Goal: Check status: Check status

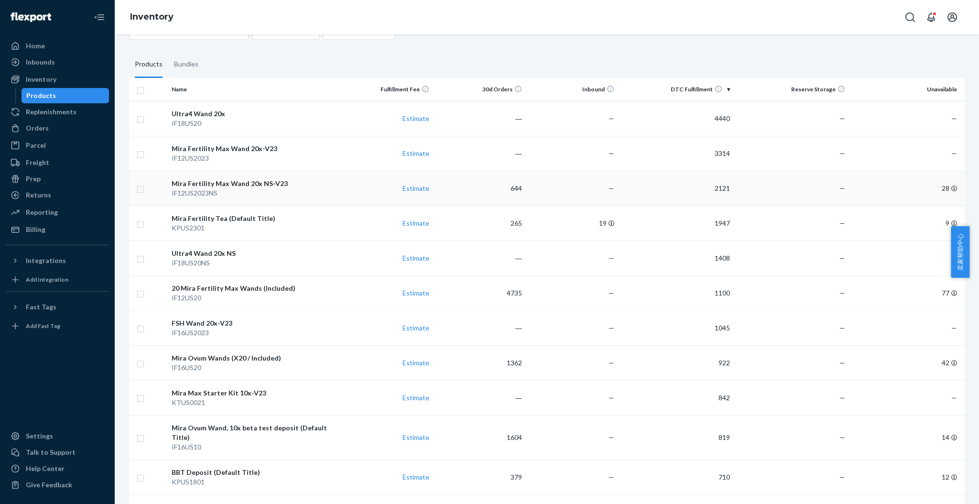
click at [268, 179] on div "Mira Fertility Max Wand 20x NS-V23" at bounding box center [254, 184] width 165 height 10
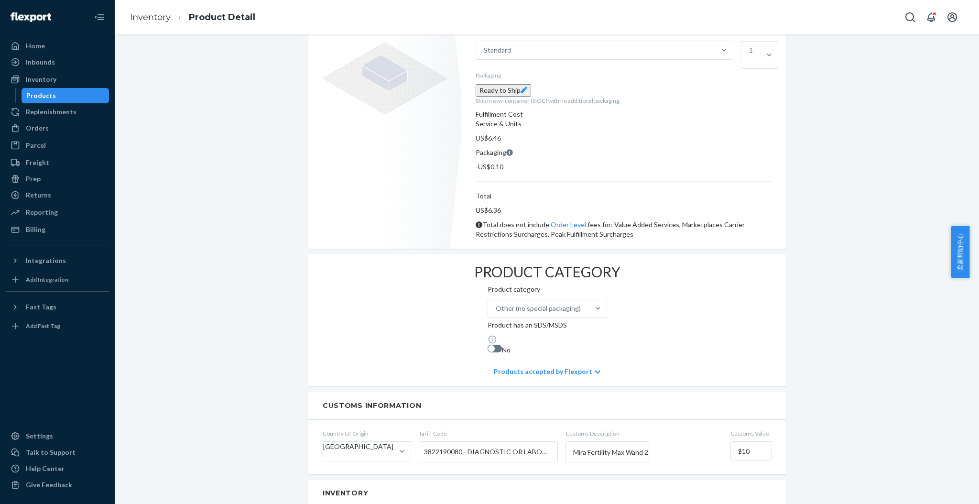
scroll to position [163, 0]
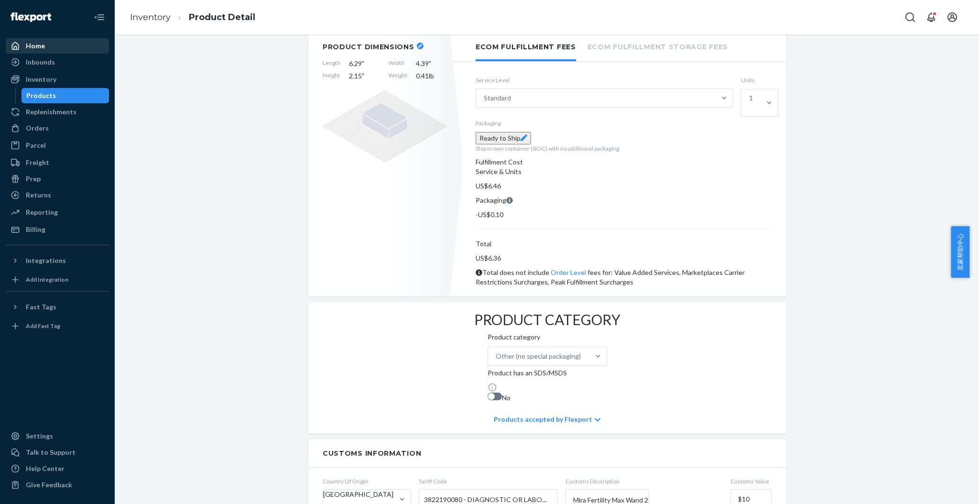
click at [55, 49] on div "Home" at bounding box center [57, 45] width 101 height 13
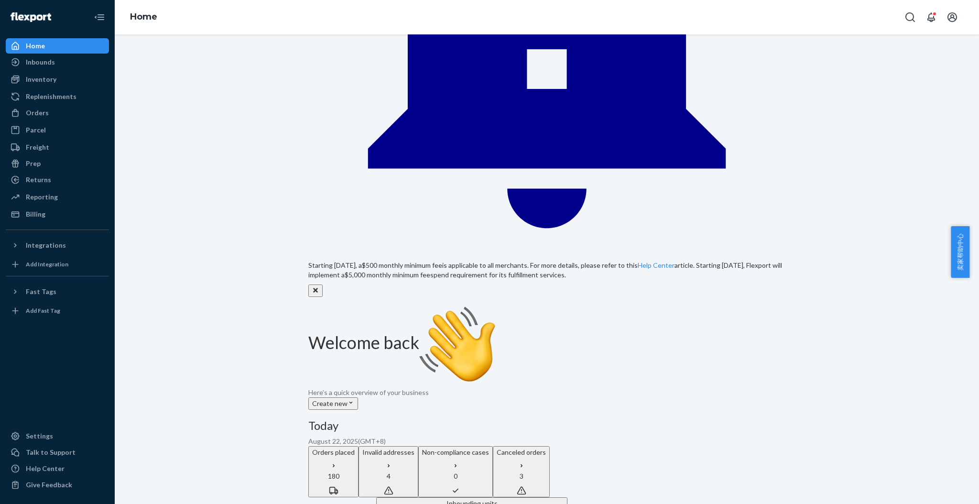
scroll to position [255, 0]
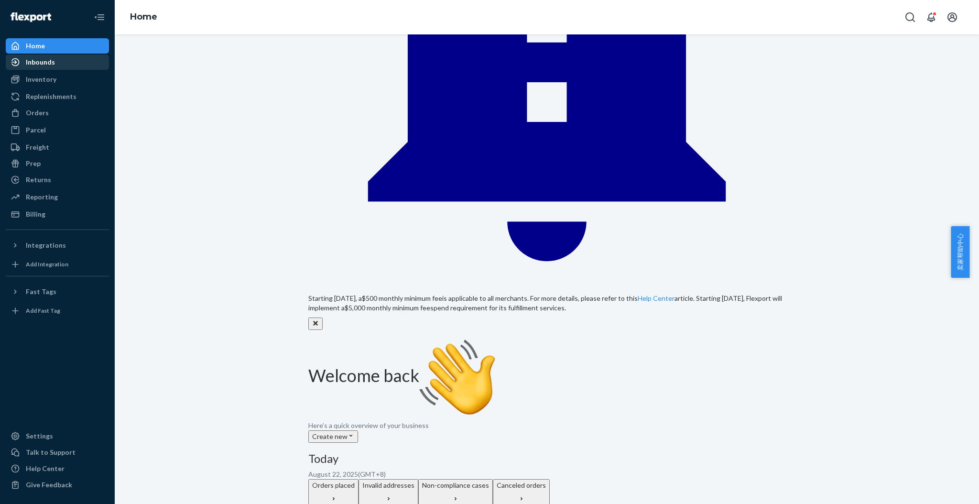
click at [32, 67] on div "Inbounds" at bounding box center [57, 61] width 101 height 13
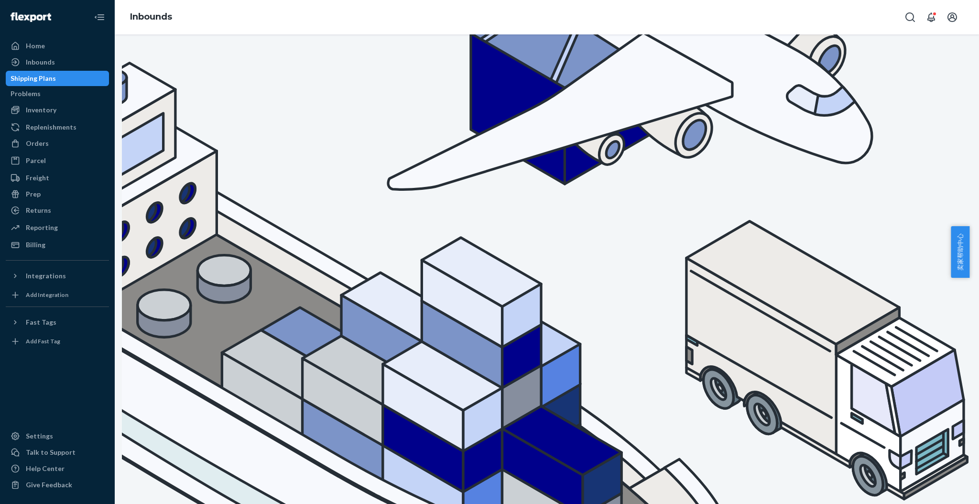
scroll to position [83, 0]
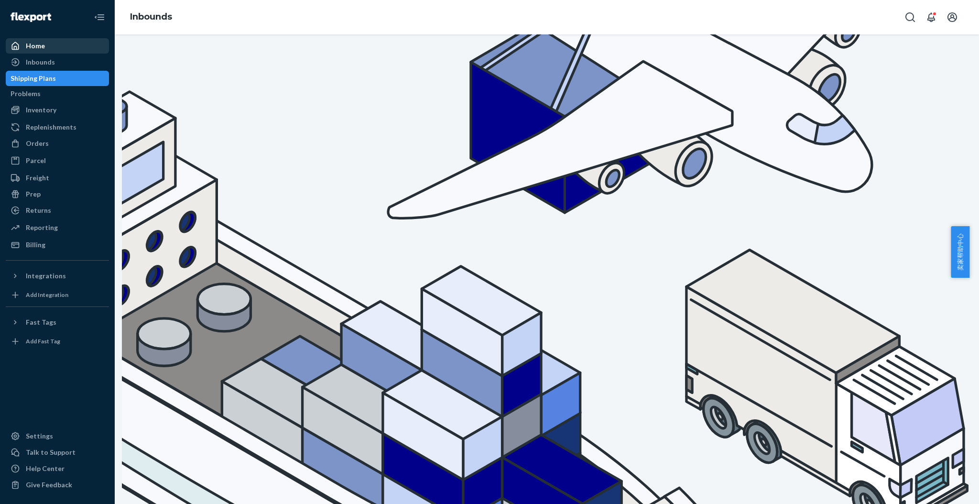
click at [41, 44] on div "Home" at bounding box center [35, 46] width 19 height 10
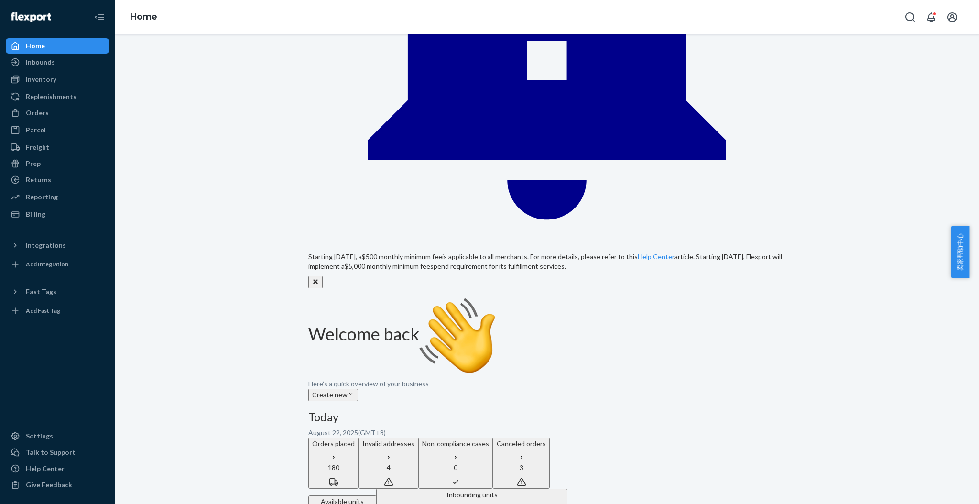
scroll to position [319, 0]
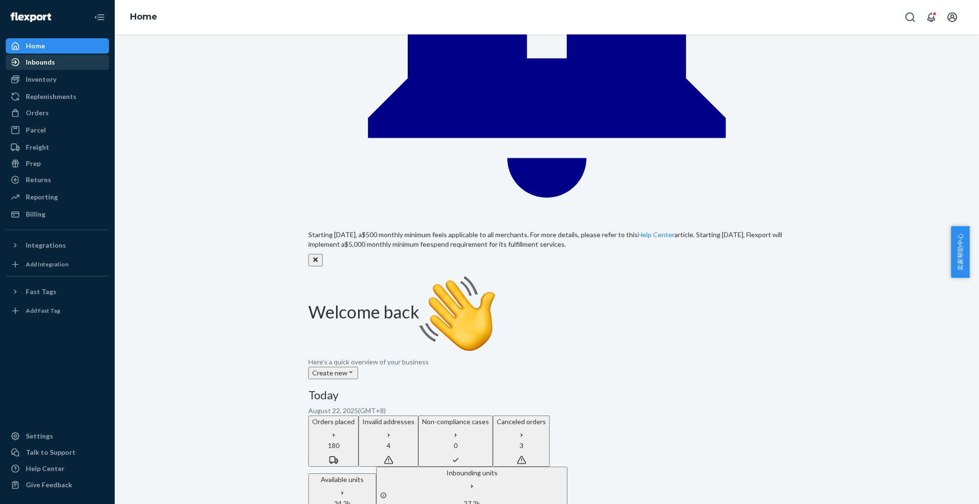
click at [36, 68] on div "Inbounds" at bounding box center [57, 61] width 101 height 13
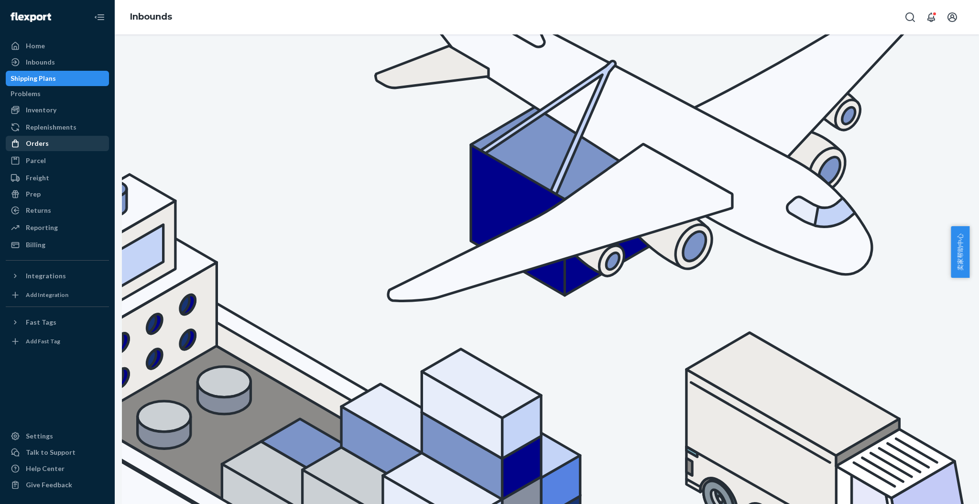
click at [37, 145] on div "Orders" at bounding box center [37, 144] width 23 height 10
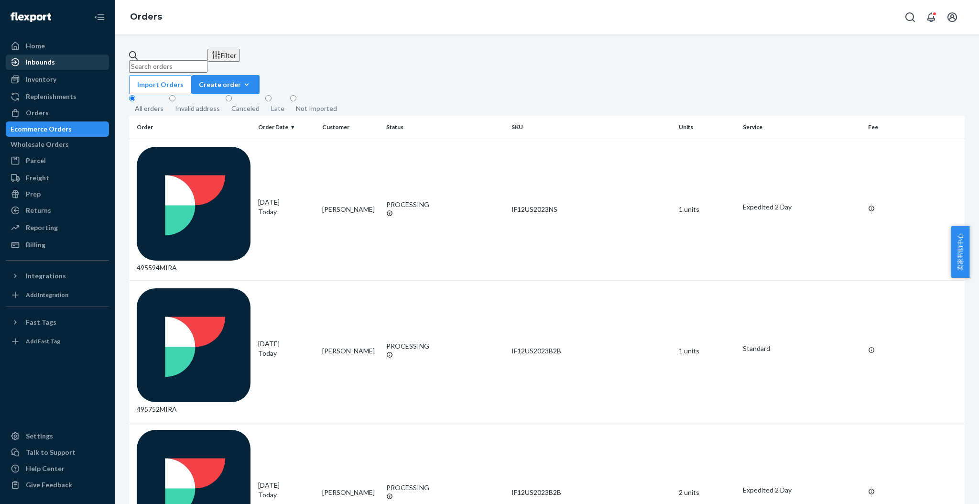
click at [31, 63] on div "Inbounds" at bounding box center [40, 62] width 29 height 10
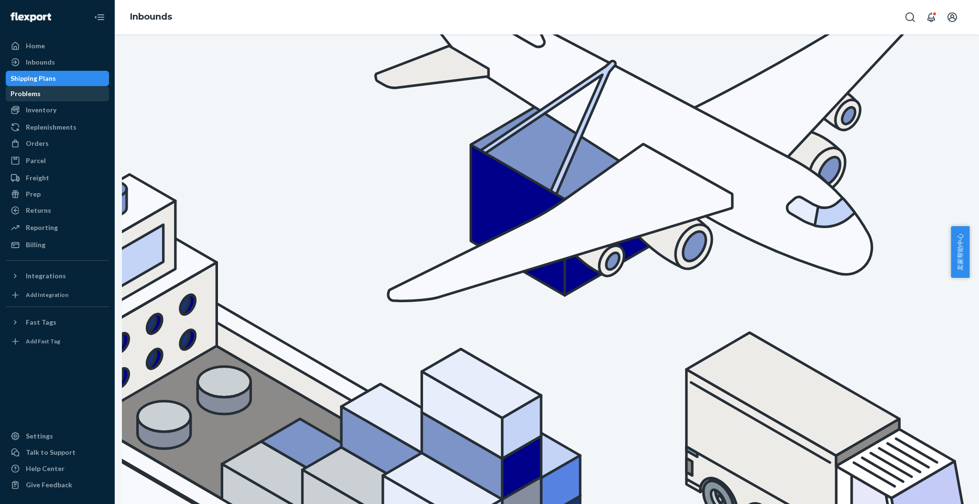
click at [37, 97] on div "Problems" at bounding box center [26, 94] width 30 height 10
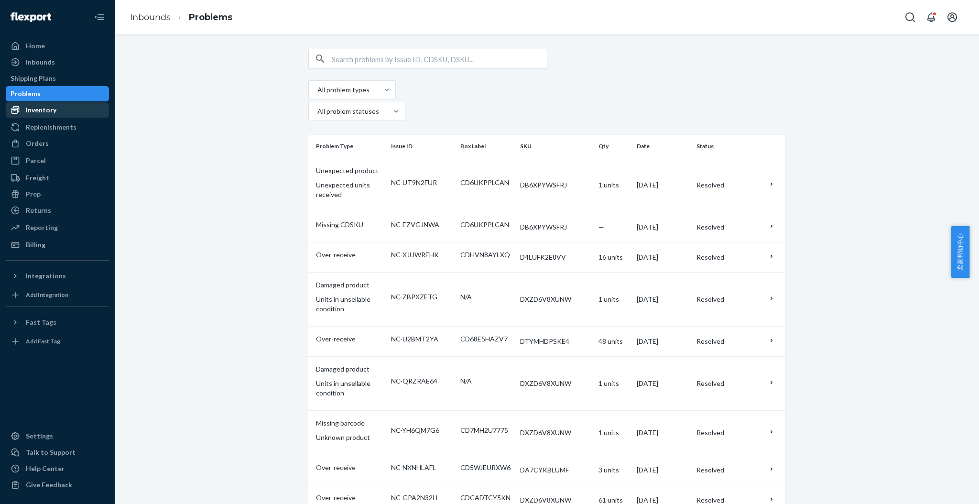
click at [37, 115] on div "Inventory" at bounding box center [41, 110] width 31 height 10
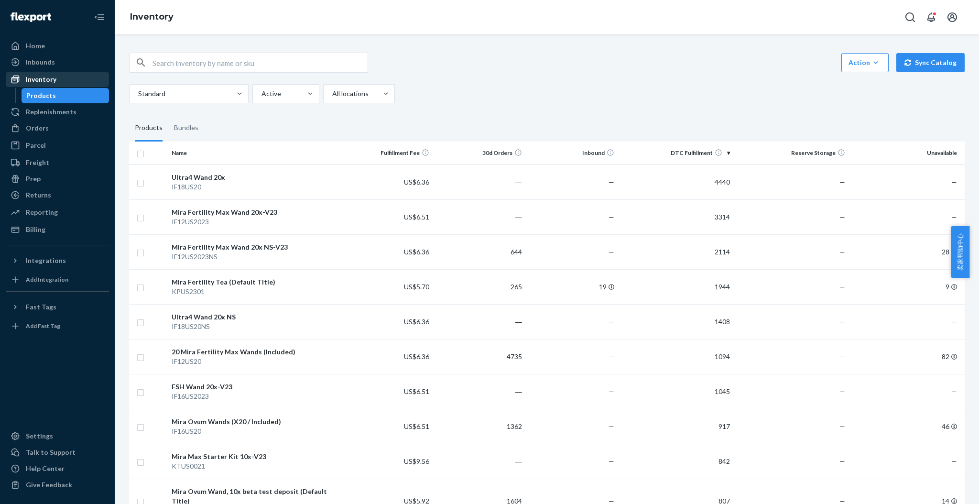
click at [55, 78] on div "Inventory" at bounding box center [57, 79] width 101 height 13
click at [37, 47] on div "Home" at bounding box center [35, 46] width 19 height 10
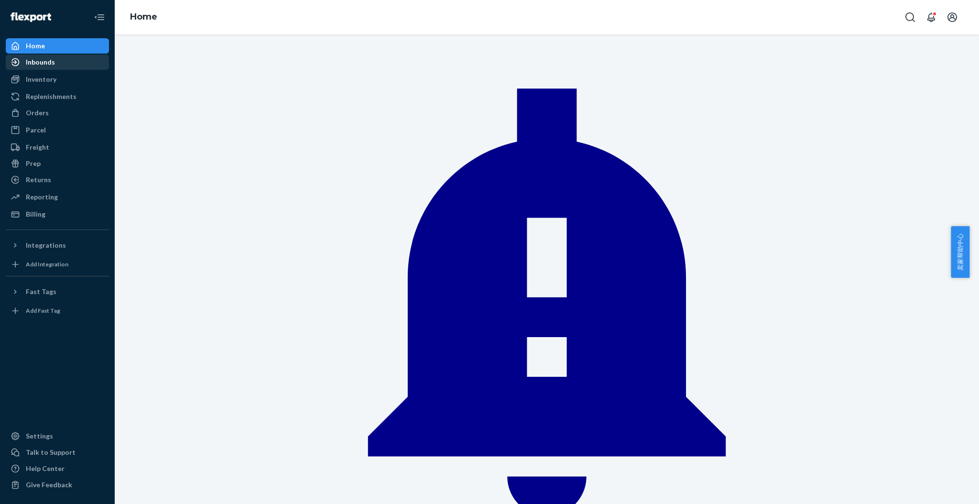
click at [47, 66] on div "Inbounds" at bounding box center [40, 62] width 29 height 10
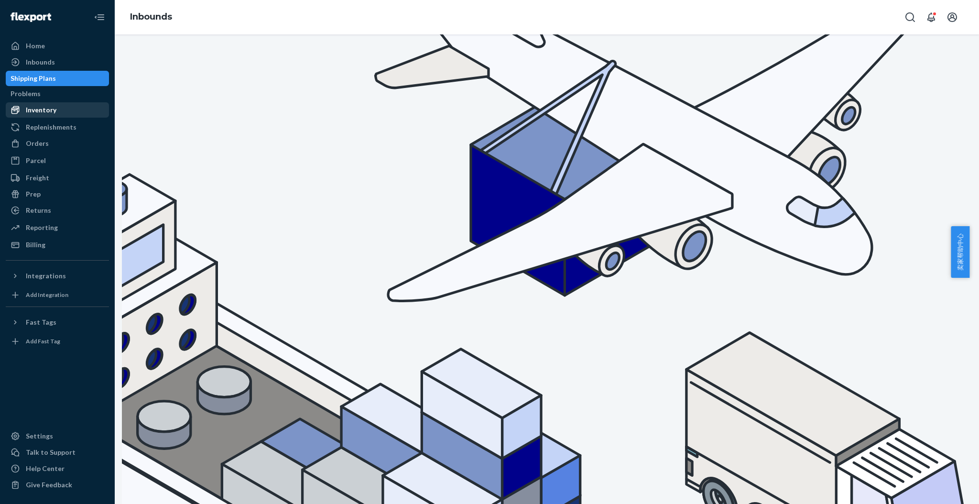
click at [34, 108] on div "Inventory" at bounding box center [41, 110] width 31 height 10
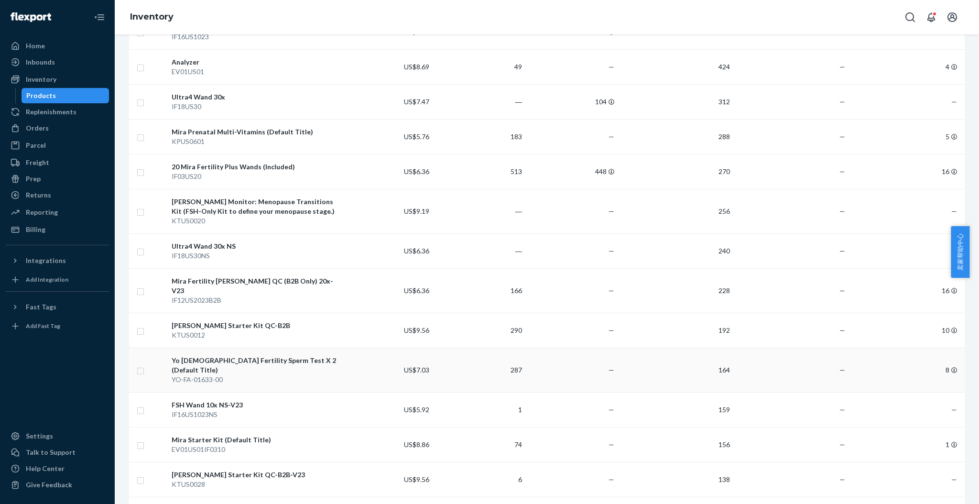
scroll to position [638, 0]
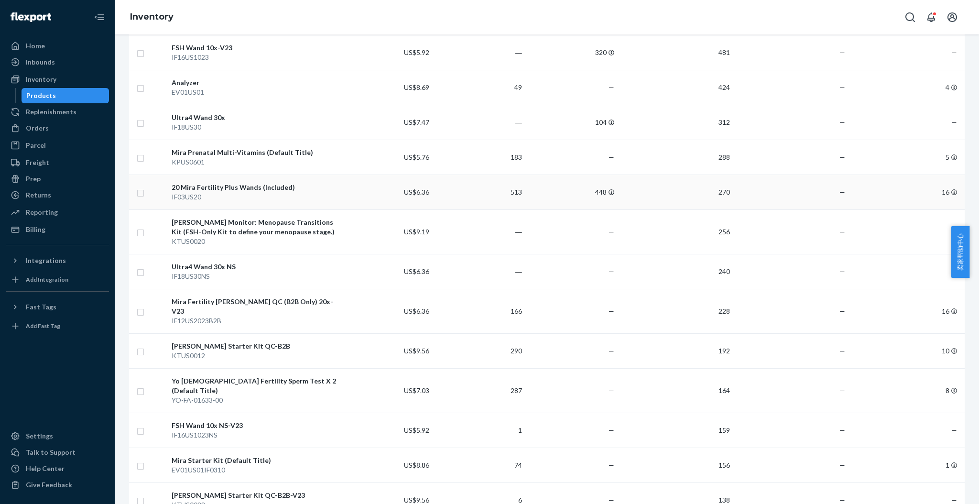
click at [282, 183] on div "20 Mira Fertility Plus Wands (Included)" at bounding box center [254, 188] width 165 height 10
